Goal: Information Seeking & Learning: Check status

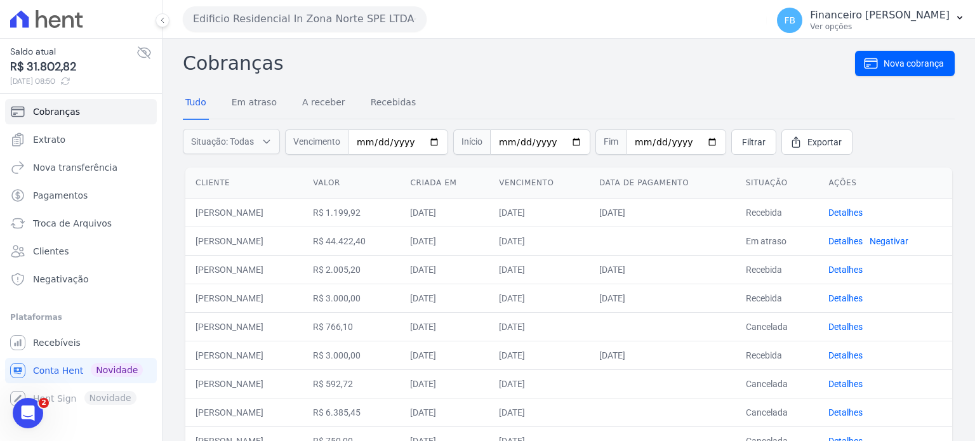
scroll to position [53, 0]
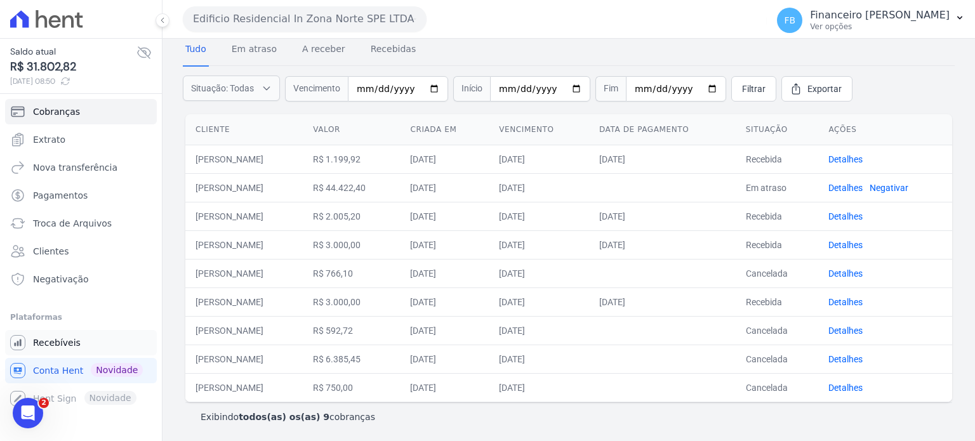
click at [72, 342] on span "Recebíveis" at bounding box center [57, 342] width 48 height 13
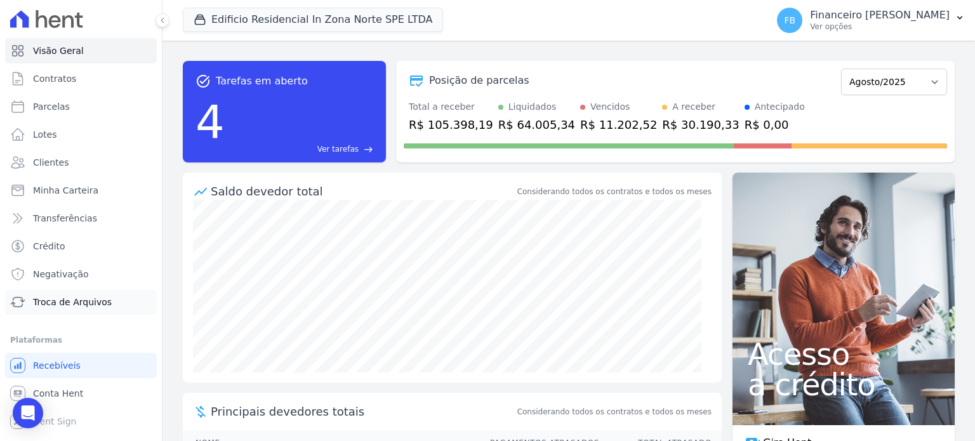
click at [80, 309] on link "Troca de Arquivos" at bounding box center [81, 301] width 152 height 25
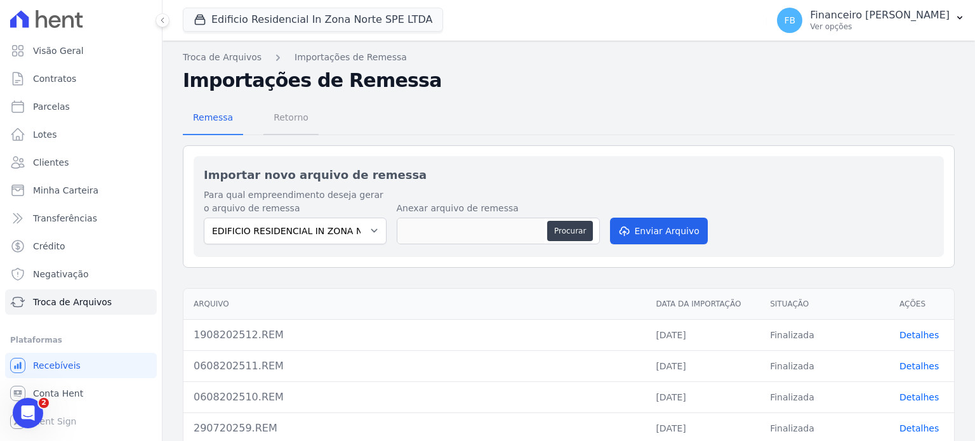
click at [285, 121] on span "Retorno" at bounding box center [291, 117] width 50 height 25
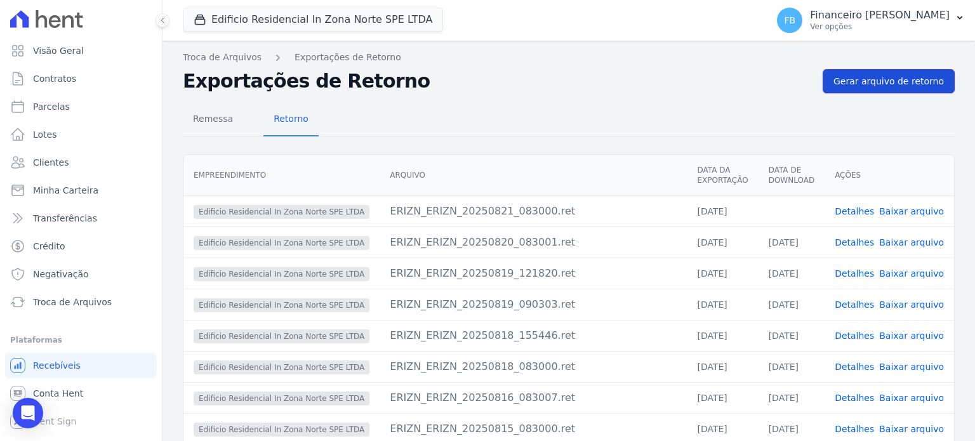
click at [893, 86] on span "Gerar arquivo de retorno" at bounding box center [889, 81] width 110 height 13
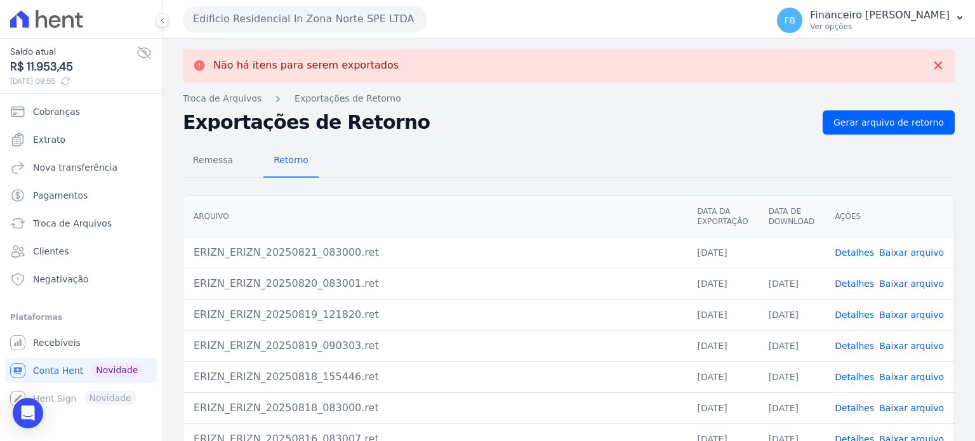
click at [914, 251] on link "Baixar arquivo" at bounding box center [911, 253] width 65 height 10
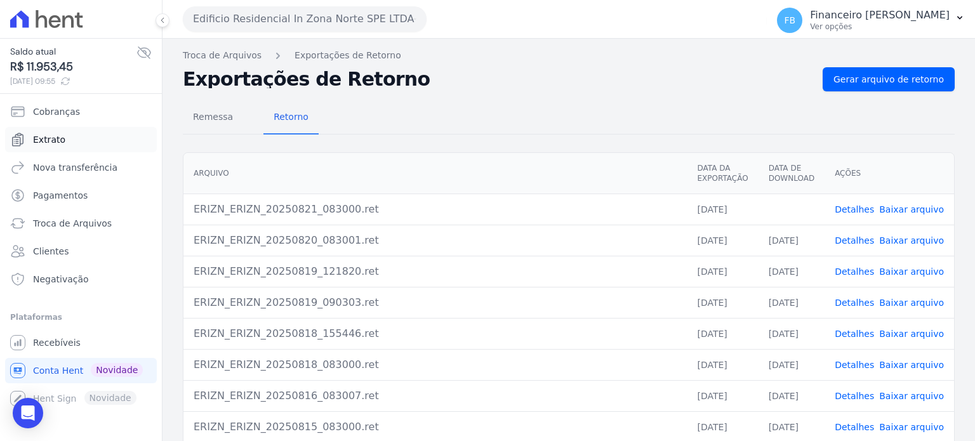
click at [72, 135] on link "Extrato" at bounding box center [81, 139] width 152 height 25
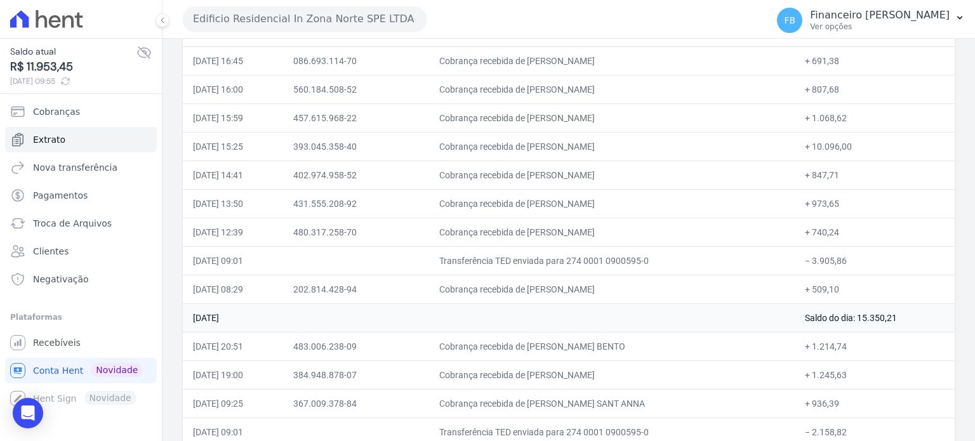
scroll to position [376, 0]
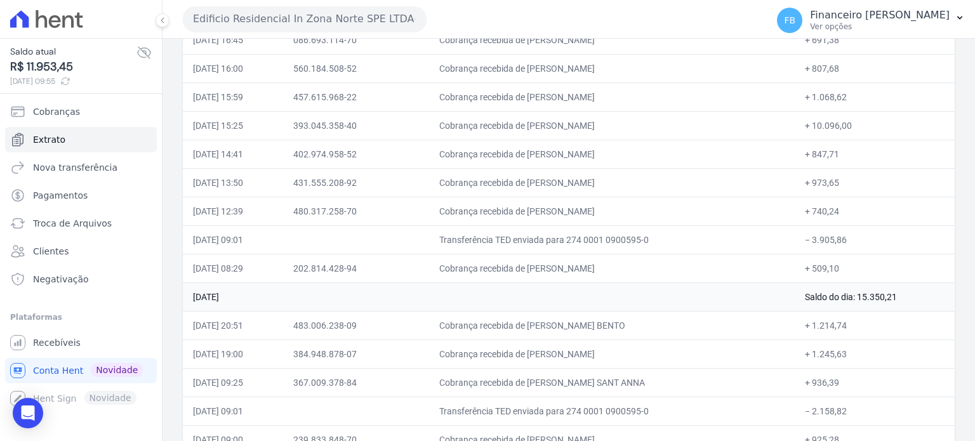
drag, startPoint x: 194, startPoint y: 183, endPoint x: 876, endPoint y: 257, distance: 686.5
click at [625, 380] on td "Cobrança recebida de [PERSON_NAME] SANT ANNA" at bounding box center [612, 382] width 366 height 29
click at [368, 22] on button "Edificio Residencial In Zona Norte SPE LTDA" at bounding box center [305, 18] width 244 height 25
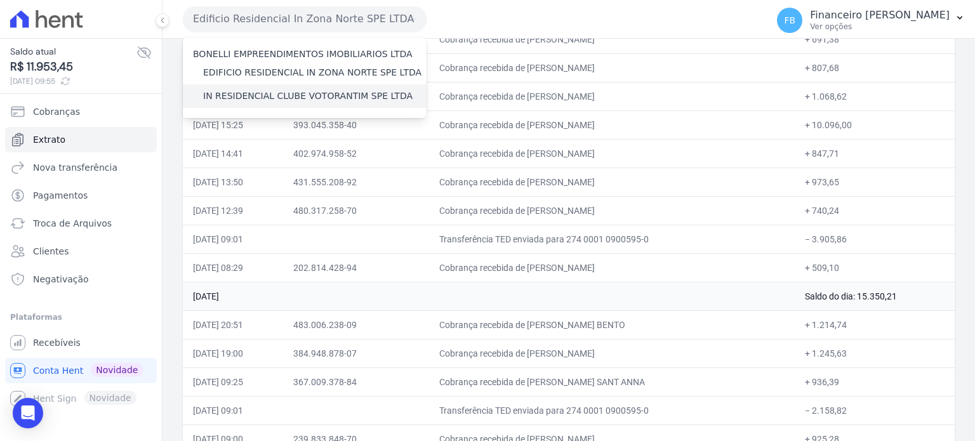
click at [358, 96] on label "IN RESIDENCIAL CLUBE VOTORANTIM SPE LTDA" at bounding box center [307, 96] width 209 height 13
click at [0, 0] on input "IN RESIDENCIAL CLUBE VOTORANTIM SPE LTDA" at bounding box center [0, 0] width 0 height 0
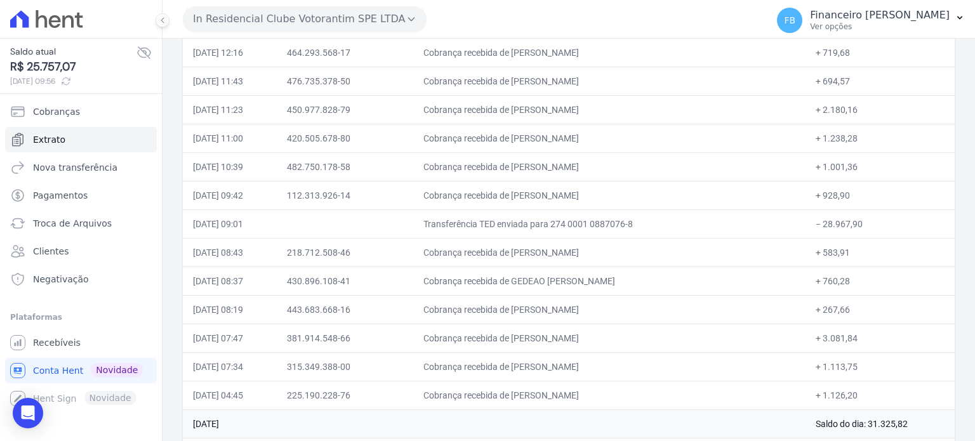
scroll to position [1172, 0]
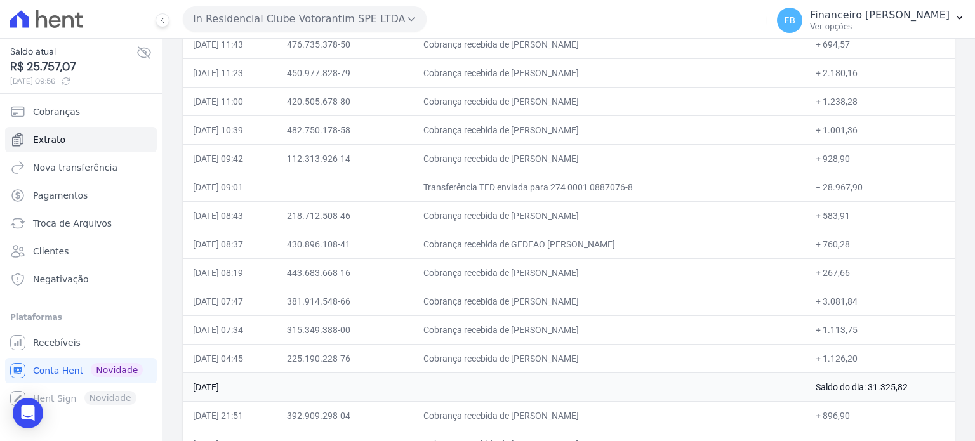
drag, startPoint x: 195, startPoint y: 119, endPoint x: 856, endPoint y: 339, distance: 696.6
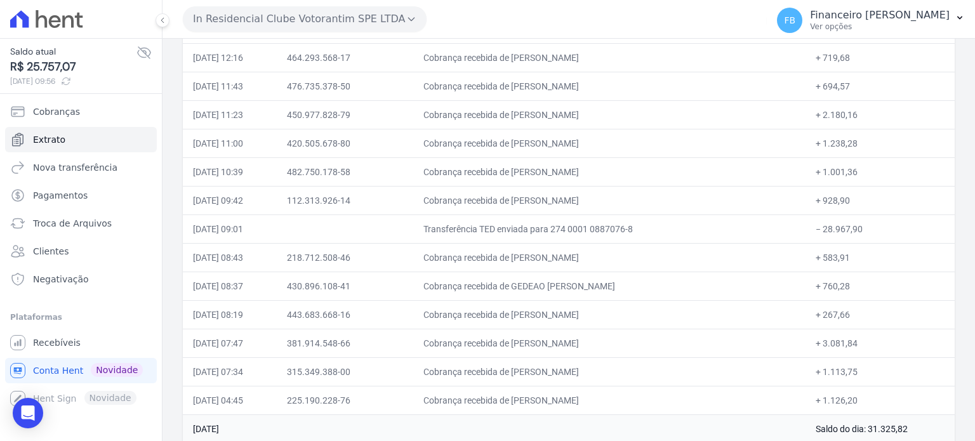
scroll to position [1108, 0]
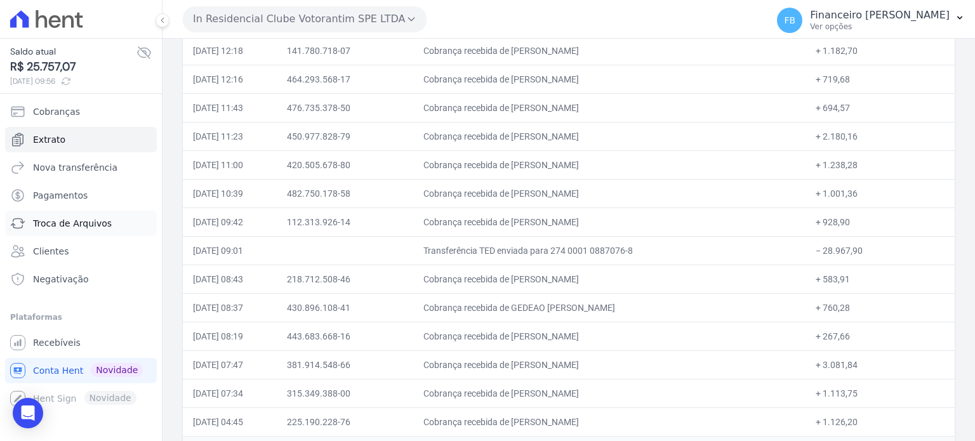
click at [140, 230] on link "Troca de Arquivos" at bounding box center [81, 223] width 152 height 25
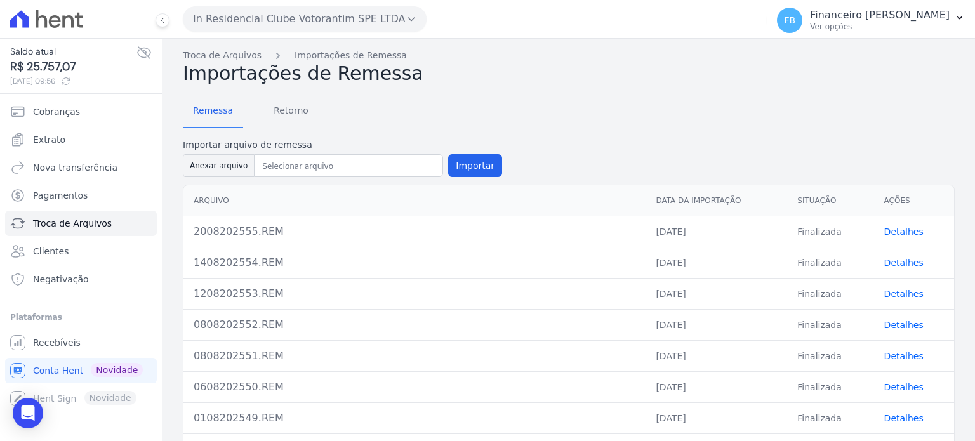
click at [348, 25] on button "In Residencial Clube Votorantim SPE LTDA" at bounding box center [305, 18] width 244 height 25
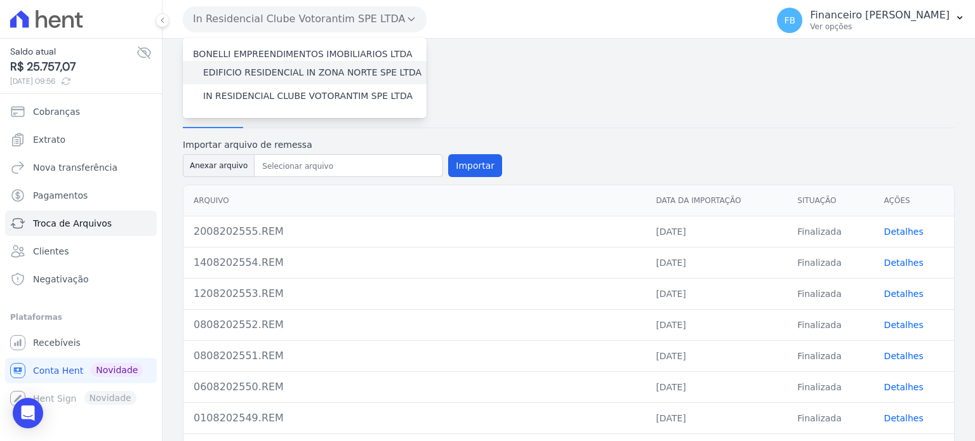
click at [343, 76] on label "EDIFICIO RESIDENCIAL IN ZONA NORTE SPE LTDA" at bounding box center [312, 72] width 218 height 13
click at [0, 0] on input "EDIFICIO RESIDENCIAL IN ZONA NORTE SPE LTDA" at bounding box center [0, 0] width 0 height 0
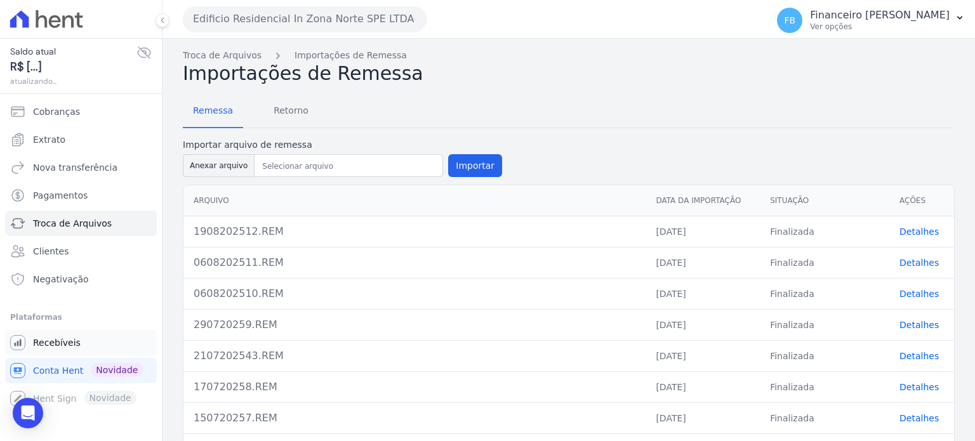
click at [70, 349] on span "Recebíveis" at bounding box center [57, 342] width 48 height 13
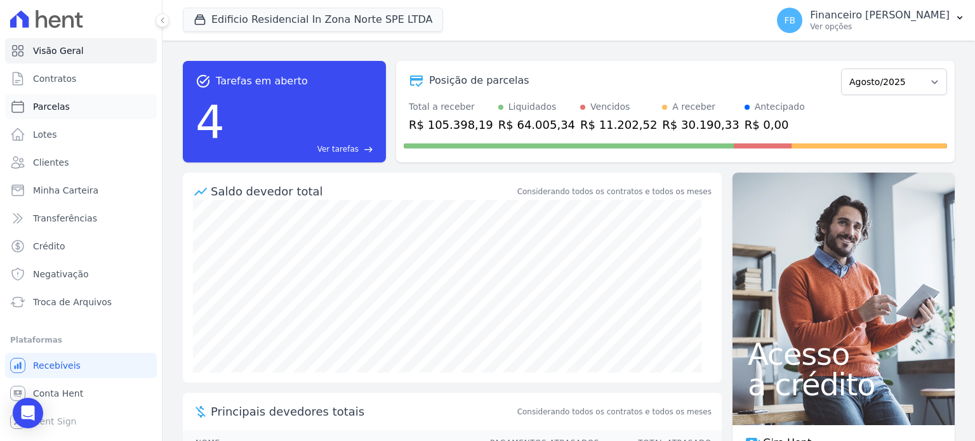
click at [93, 111] on link "Parcelas" at bounding box center [81, 106] width 152 height 25
select select
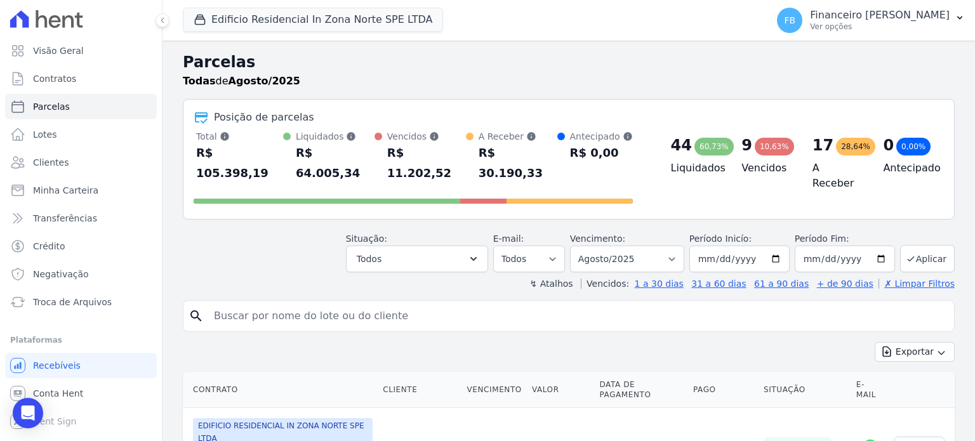
click at [358, 303] on input "search" at bounding box center [577, 315] width 743 height 25
type input "monise"
select select
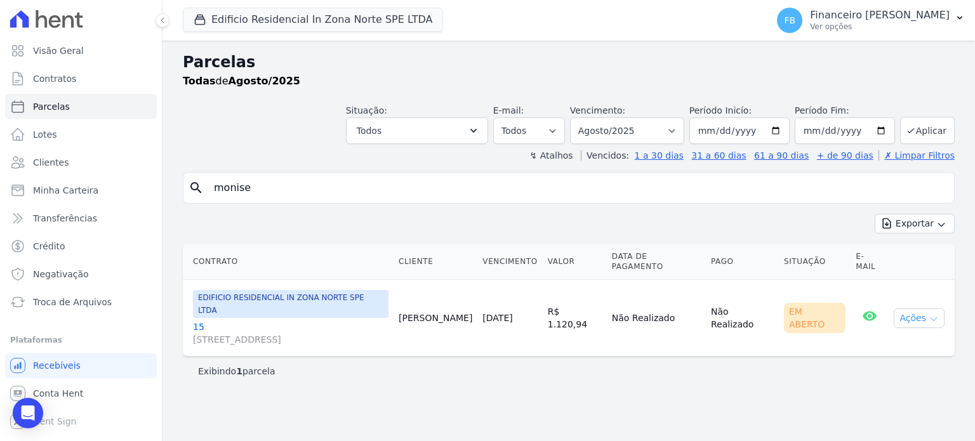
click at [934, 314] on icon "button" at bounding box center [934, 319] width 10 height 10
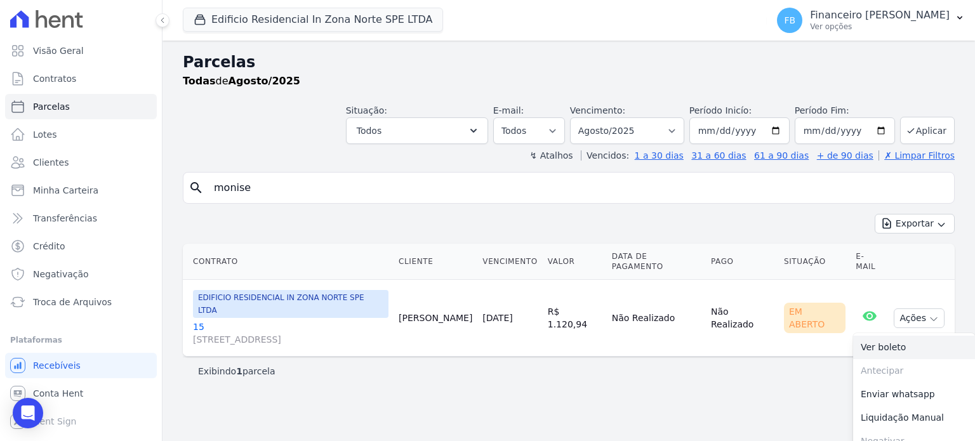
click at [908, 336] on link "Ver boleto" at bounding box center [914, 347] width 122 height 23
click at [196, 321] on link "15 [STREET_ADDRESS][PERSON_NAME]" at bounding box center [291, 333] width 196 height 25
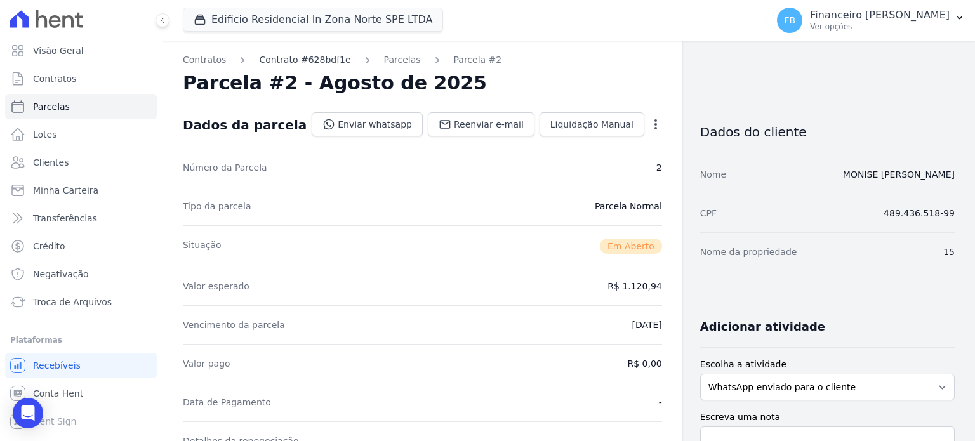
click at [314, 56] on link "Contrato #628bdf1e" at bounding box center [304, 59] width 91 height 13
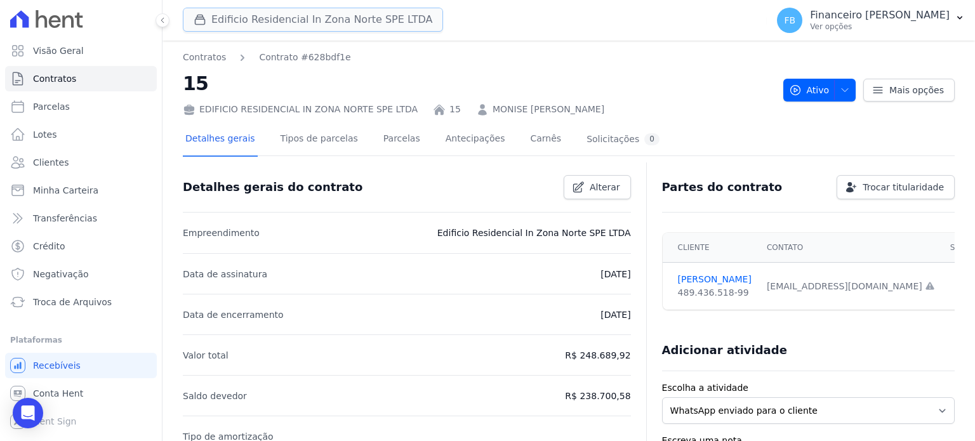
click at [271, 13] on button "Edificio Residencial In Zona Norte SPE LTDA" at bounding box center [313, 20] width 260 height 24
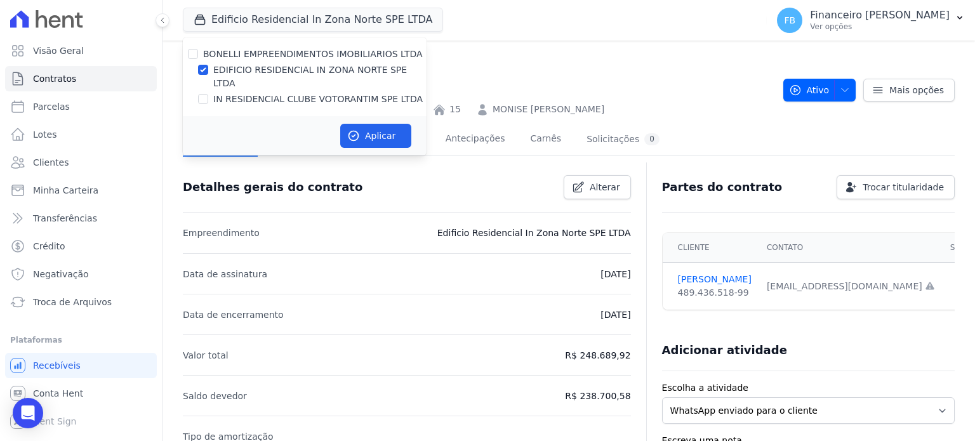
click at [322, 93] on label "IN RESIDENCIAL CLUBE VOTORANTIM SPE LTDA" at bounding box center [317, 99] width 209 height 13
click at [208, 94] on input "IN RESIDENCIAL CLUBE VOTORANTIM SPE LTDA" at bounding box center [203, 99] width 10 height 10
checkbox input "true"
click at [337, 72] on label "EDIFICIO RESIDENCIAL IN ZONA NORTE SPE LTDA" at bounding box center [319, 76] width 213 height 27
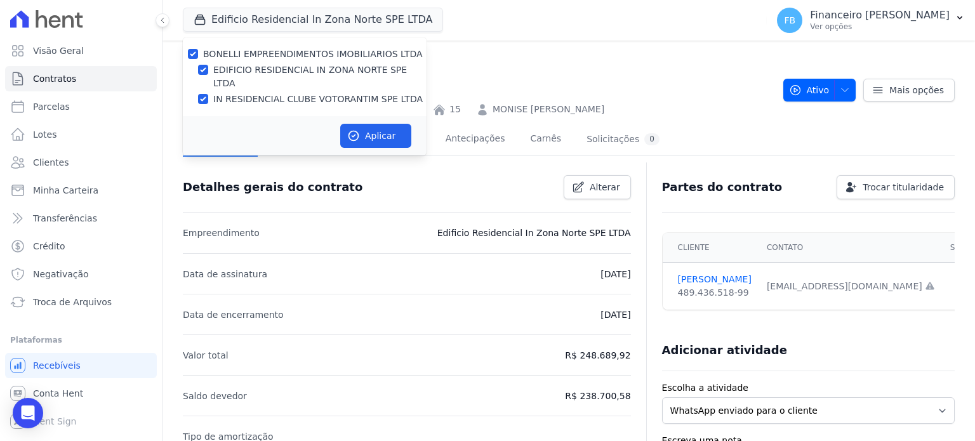
click at [208, 72] on input "EDIFICIO RESIDENCIAL IN ZONA NORTE SPE LTDA" at bounding box center [203, 70] width 10 height 10
checkbox input "false"
click at [379, 124] on button "Aplicar" at bounding box center [375, 136] width 71 height 24
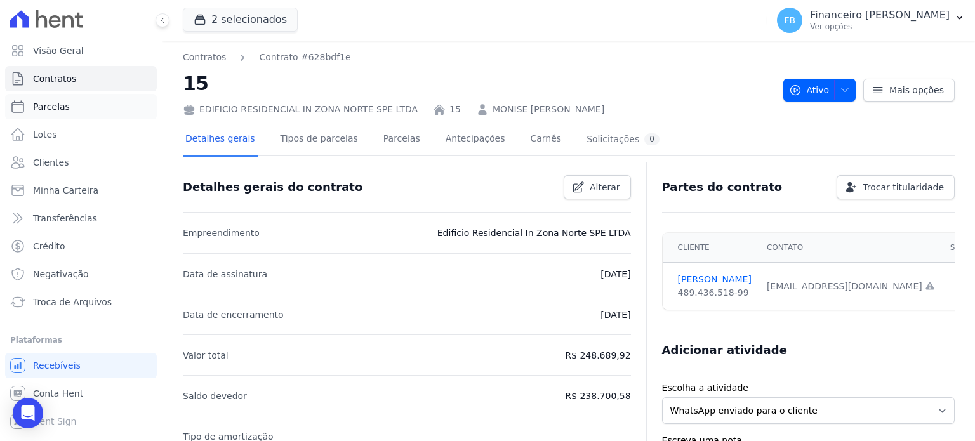
click at [53, 107] on span "Parcelas" at bounding box center [51, 106] width 37 height 13
select select
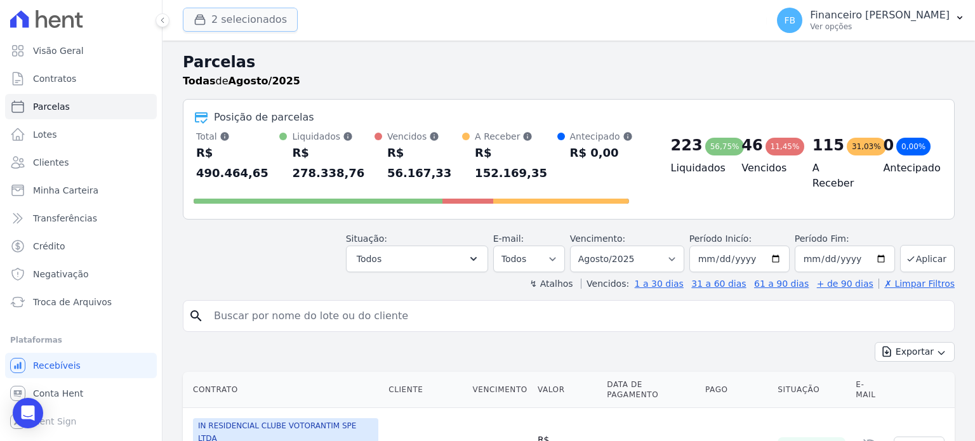
click at [267, 20] on button "2 selecionados" at bounding box center [240, 20] width 115 height 24
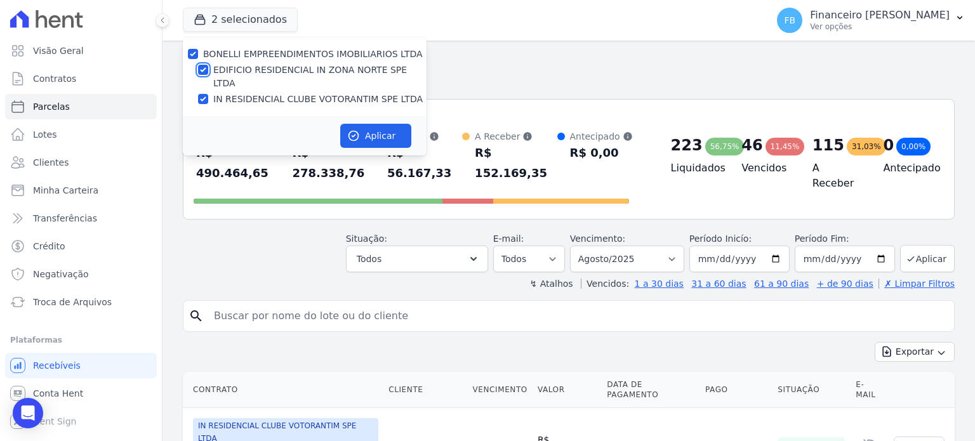
click at [203, 67] on input "EDIFICIO RESIDENCIAL IN ZONA NORTE SPE LTDA" at bounding box center [203, 70] width 10 height 10
checkbox input "false"
click at [358, 130] on icon "button" at bounding box center [353, 136] width 13 height 13
select select
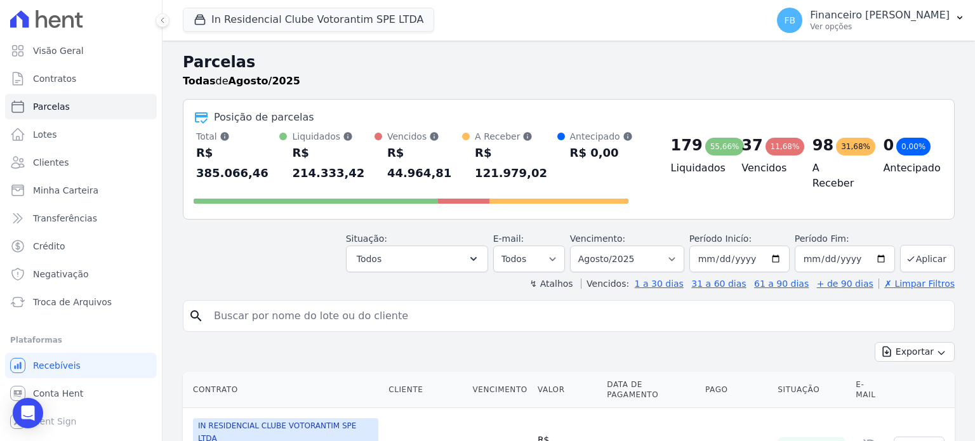
click at [251, 303] on input "search" at bounding box center [577, 315] width 743 height 25
type input "[PERSON_NAME]"
select select
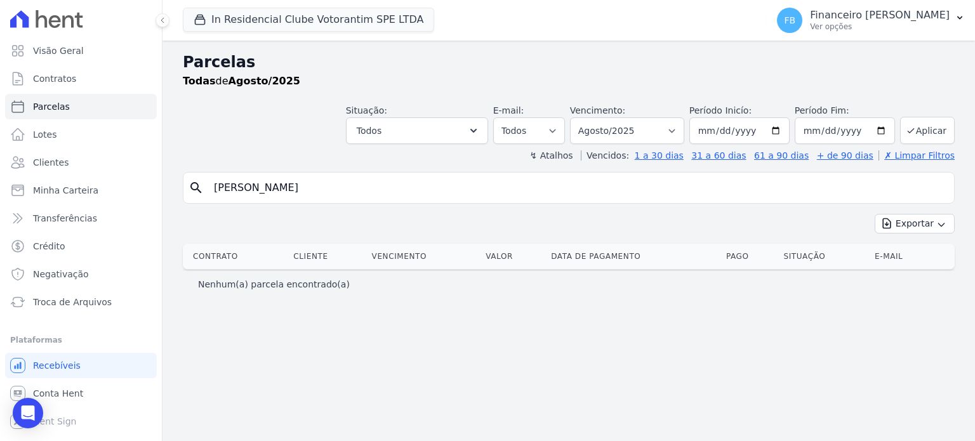
click at [256, 192] on input "[PERSON_NAME]" at bounding box center [577, 187] width 743 height 25
type input "[PERSON_NAME]"
select select
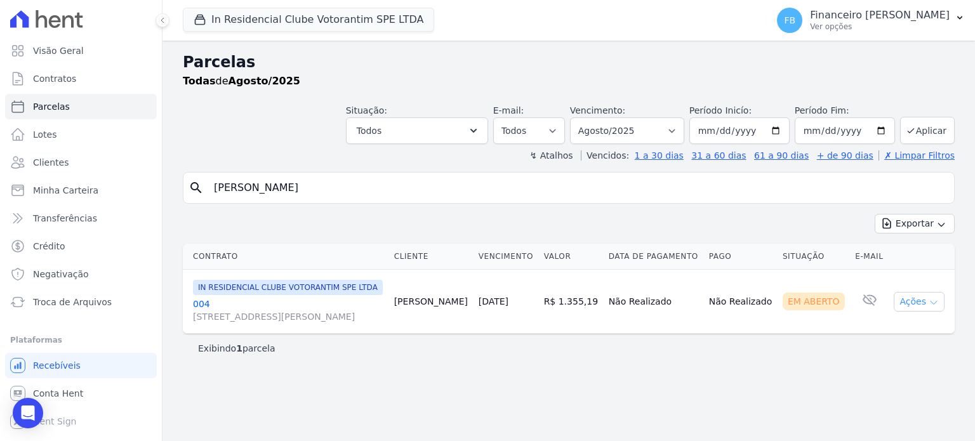
click at [919, 312] on button "Ações" at bounding box center [919, 302] width 51 height 20
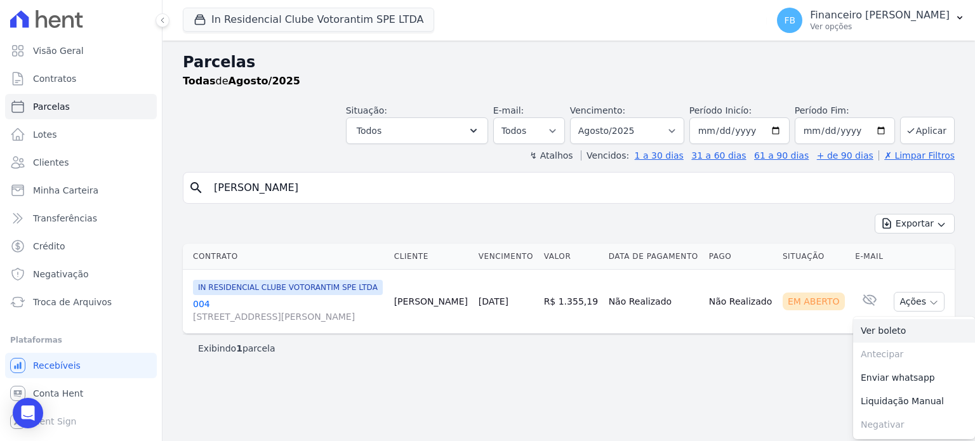
click at [877, 343] on link "Ver boleto" at bounding box center [914, 330] width 122 height 23
click at [205, 316] on link "004 [STREET_ADDRESS][PERSON_NAME]" at bounding box center [288, 310] width 191 height 25
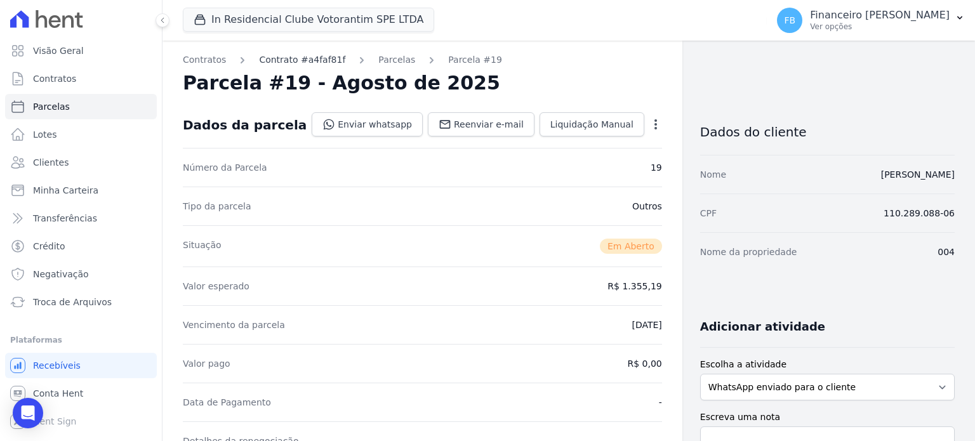
click at [307, 63] on link "Contrato #a4faf81f" at bounding box center [302, 59] width 86 height 13
